Goal: Information Seeking & Learning: Learn about a topic

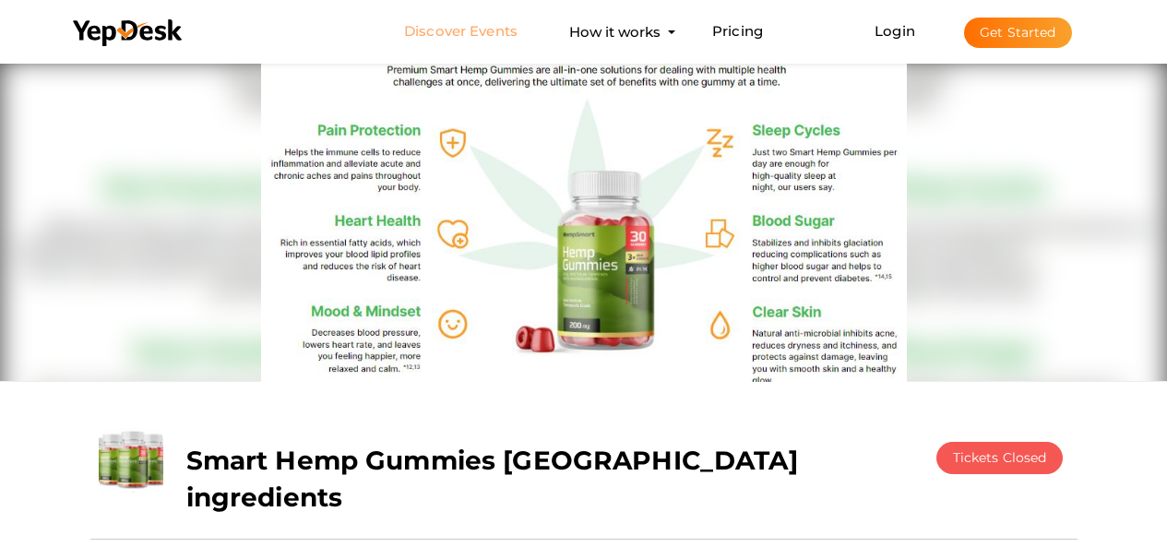
scroll to position [59, 0]
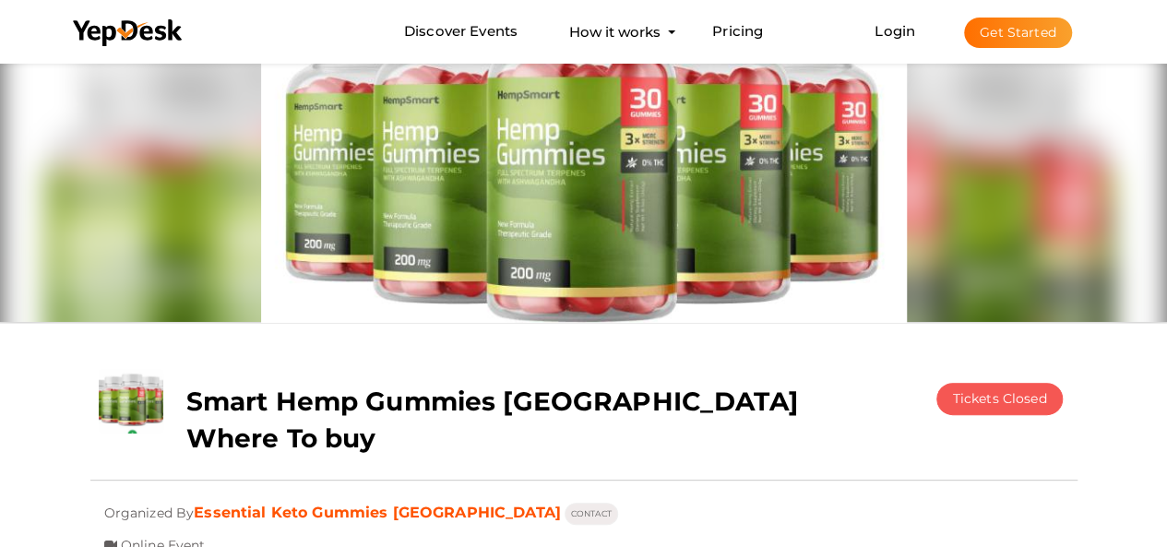
scroll to position [59, 0]
